Goal: Find specific page/section: Find specific page/section

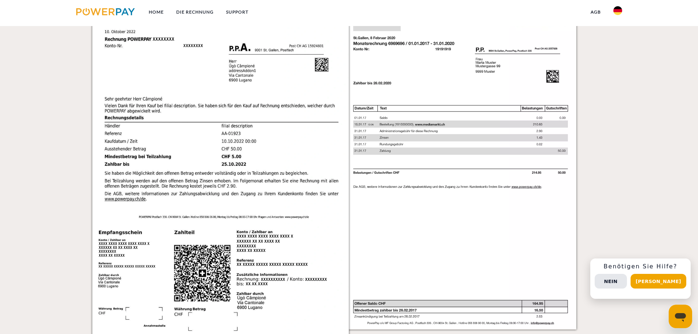
scroll to position [623, 0]
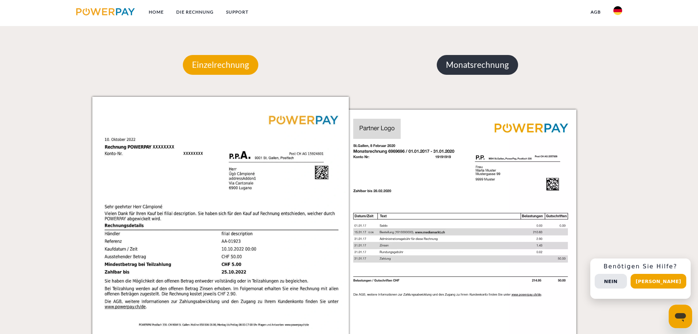
click at [473, 72] on p "Monatsrechnung" at bounding box center [477, 65] width 81 height 20
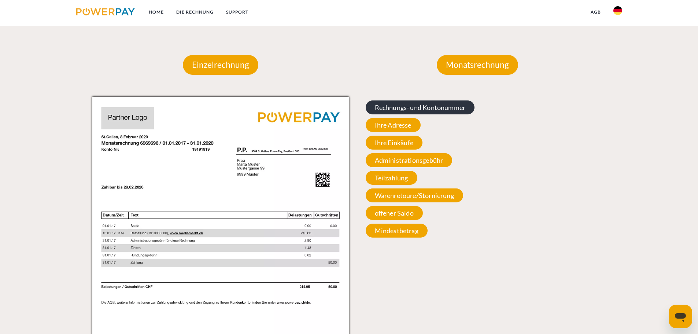
click at [434, 110] on span "Rechnungs- und Kontonummer" at bounding box center [420, 107] width 109 height 14
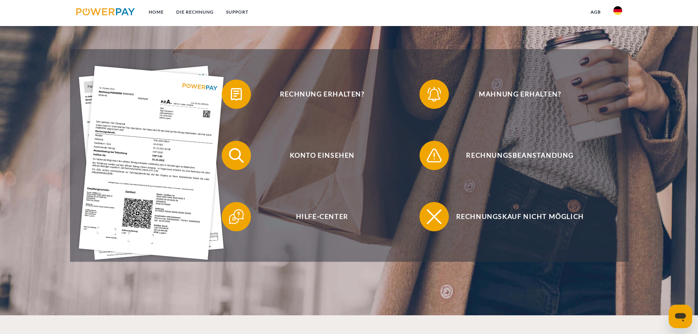
scroll to position [183, 0]
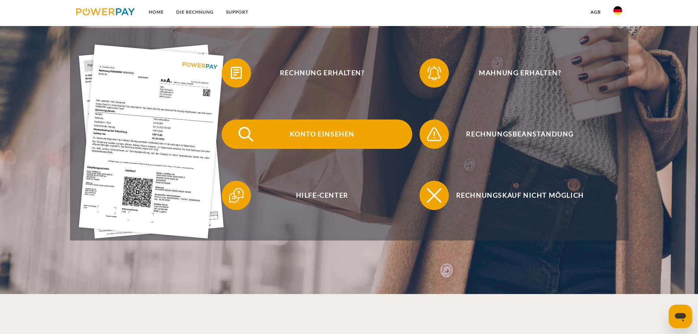
click at [347, 140] on span "Konto einsehen" at bounding box center [322, 133] width 180 height 29
